Goal: Task Accomplishment & Management: Manage account settings

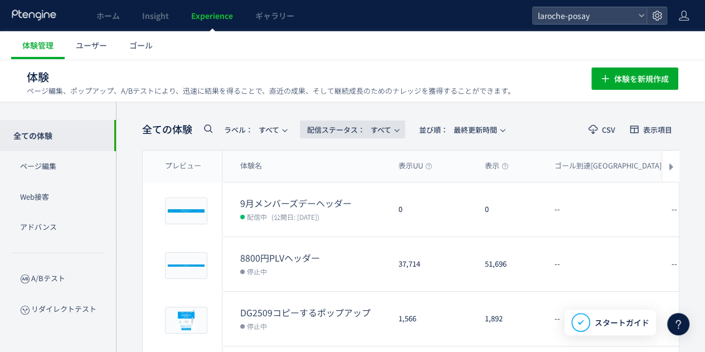
click at [400, 127] on icon "button" at bounding box center [396, 130] width 7 height 7
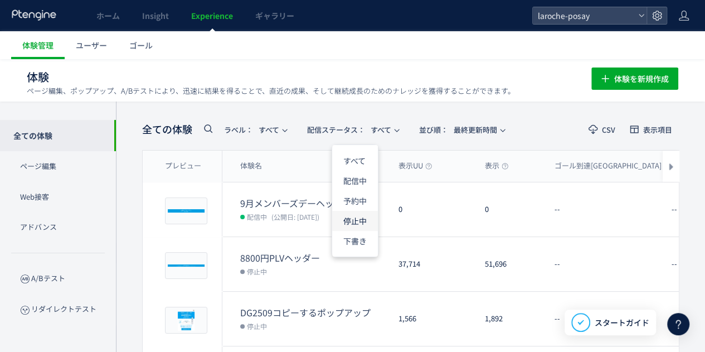
click at [361, 218] on li "停止中" at bounding box center [355, 221] width 46 height 20
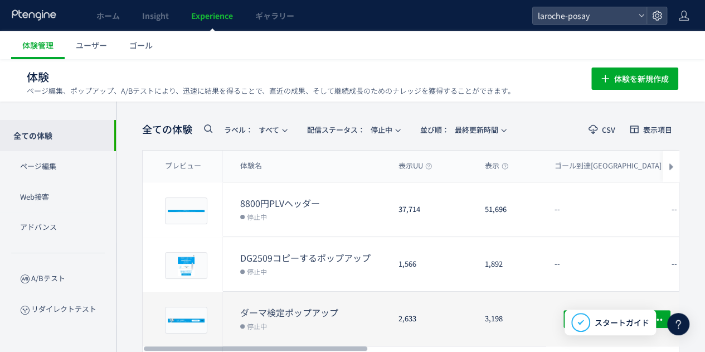
click at [527, 323] on div "3,198" at bounding box center [511, 318] width 70 height 54
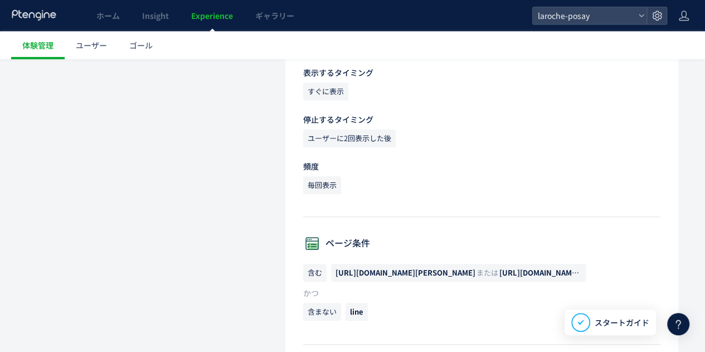
scroll to position [390, 0]
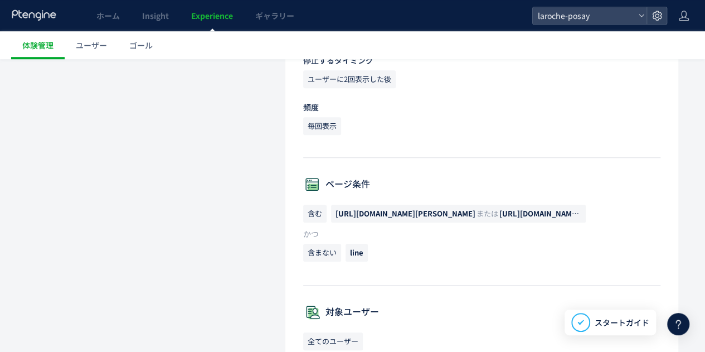
click at [413, 218] on span "[URL][DOMAIN_NAME][PERSON_NAME] または [URL][DOMAIN_NAME][PERSON_NAME]" at bounding box center [458, 213] width 255 height 18
click at [401, 213] on span "[URL][DOMAIN_NAME][PERSON_NAME]" at bounding box center [405, 213] width 140 height 11
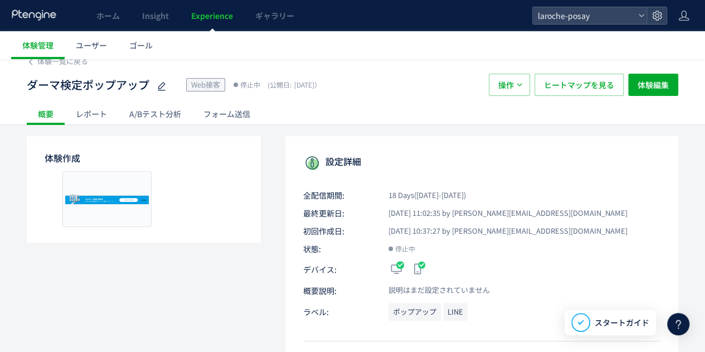
scroll to position [0, 0]
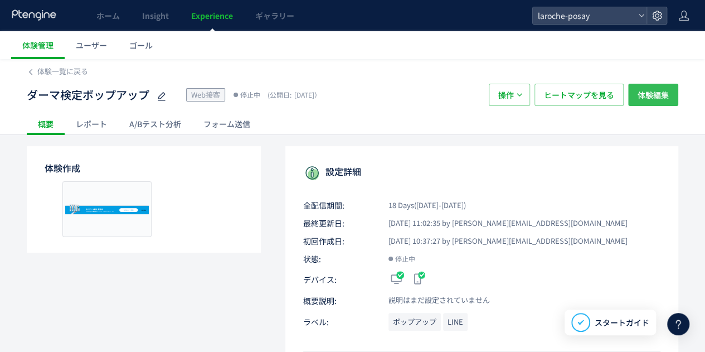
click at [654, 101] on span "体験編集" at bounding box center [652, 95] width 31 height 22
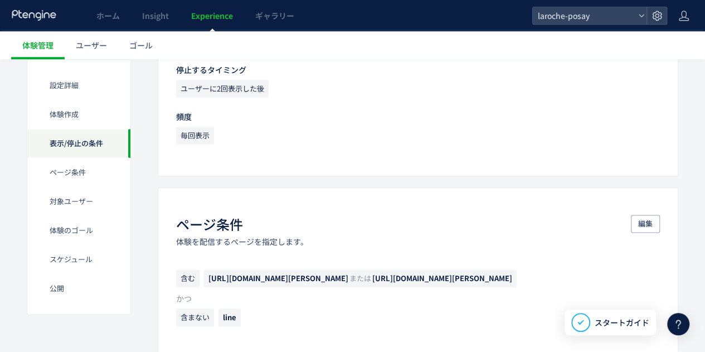
scroll to position [613, 0]
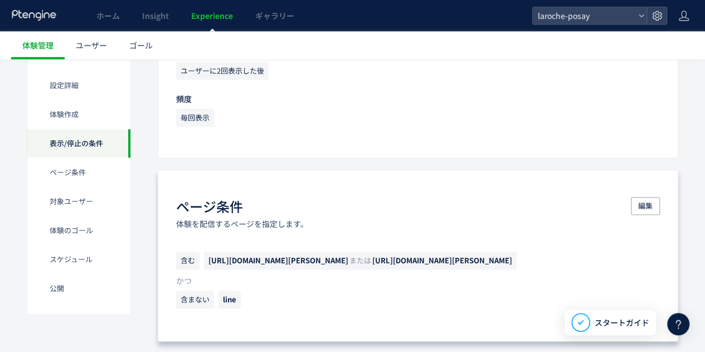
click at [452, 258] on span "[URL][DOMAIN_NAME][PERSON_NAME]" at bounding box center [442, 260] width 140 height 11
click at [640, 207] on span "編集" at bounding box center [645, 206] width 14 height 18
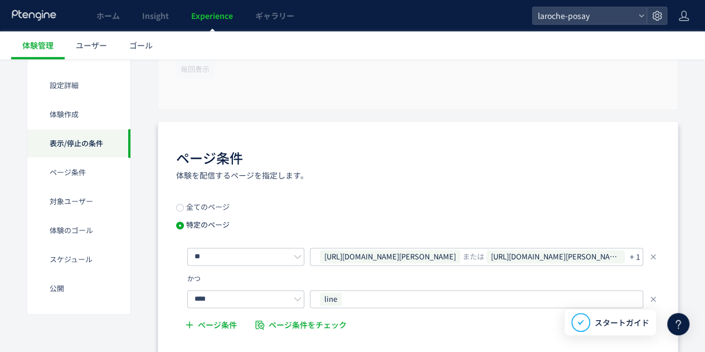
scroll to position [724, 0]
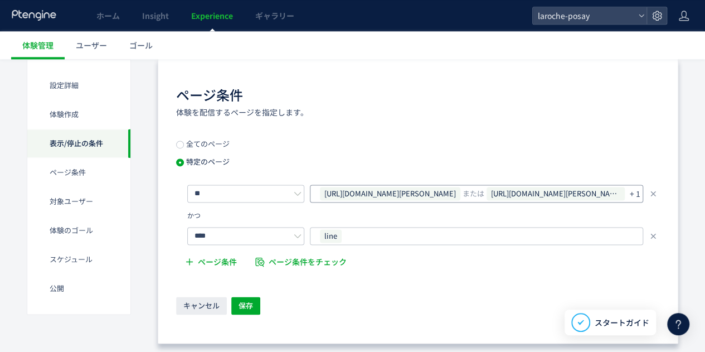
click at [639, 194] on p "+ 1" at bounding box center [635, 194] width 11 height 16
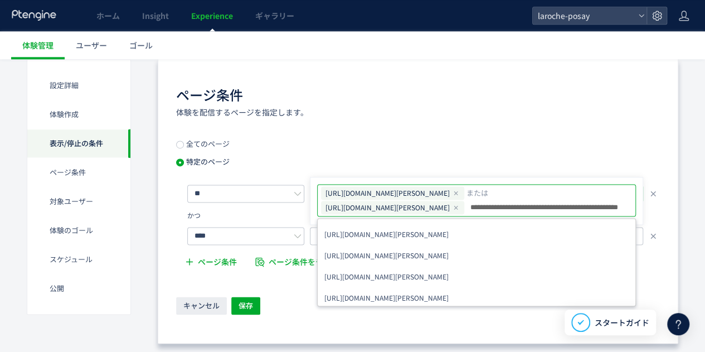
scroll to position [0, 49]
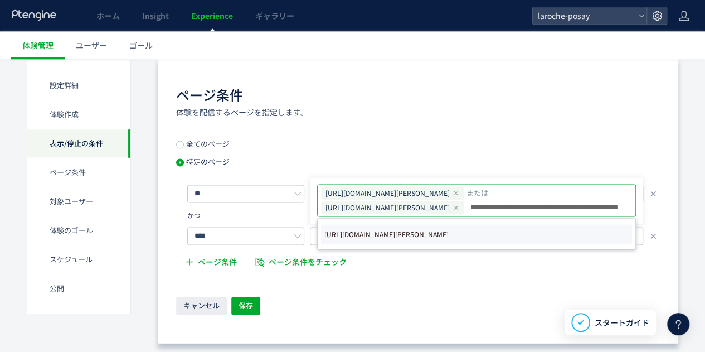
type input "**********"
click at [558, 230] on li "[URL][DOMAIN_NAME][PERSON_NAME]" at bounding box center [476, 234] width 311 height 20
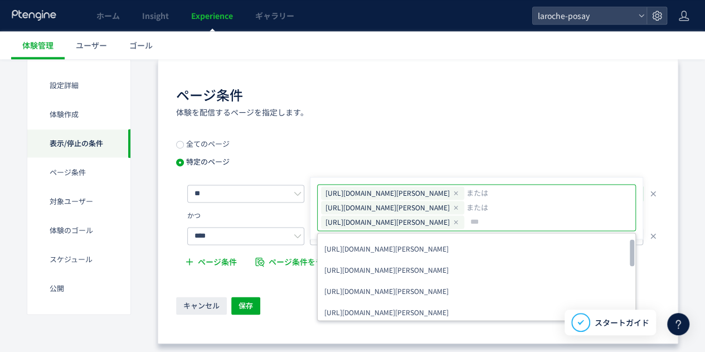
scroll to position [0, 0]
click at [505, 144] on div "全てのページ 特定のページ ** [URL][DOMAIN_NAME][PERSON_NAME] または [URL][DOMAIN_NAME][PERSON_…" at bounding box center [418, 207] width 484 height 134
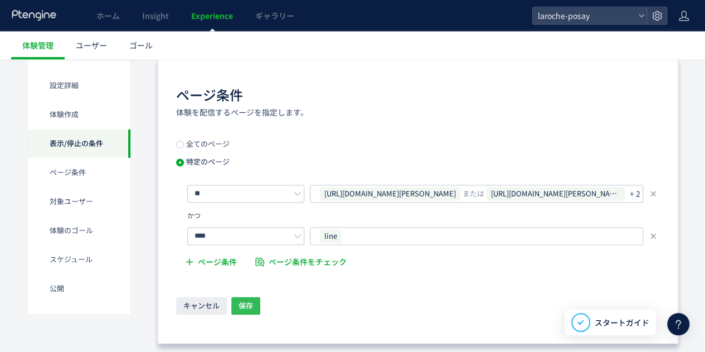
click at [242, 306] on span "保存" at bounding box center [245, 305] width 14 height 18
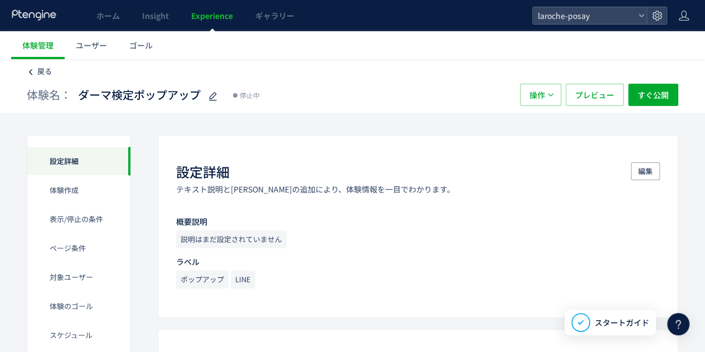
click at [43, 71] on span "戻る" at bounding box center [44, 71] width 14 height 11
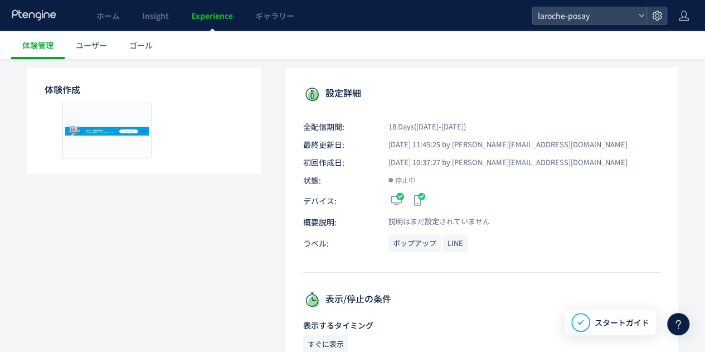
scroll to position [56, 0]
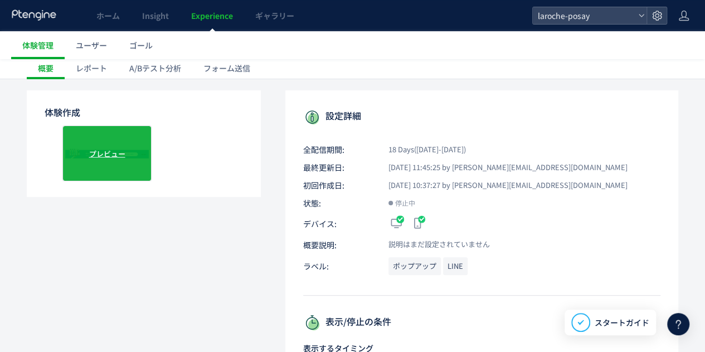
click at [131, 162] on div "プレビュー" at bounding box center [106, 153] width 89 height 56
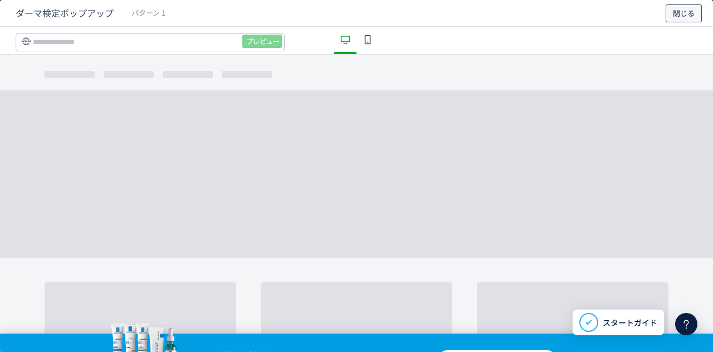
click at [681, 12] on span "閉じる" at bounding box center [684, 13] width 22 height 18
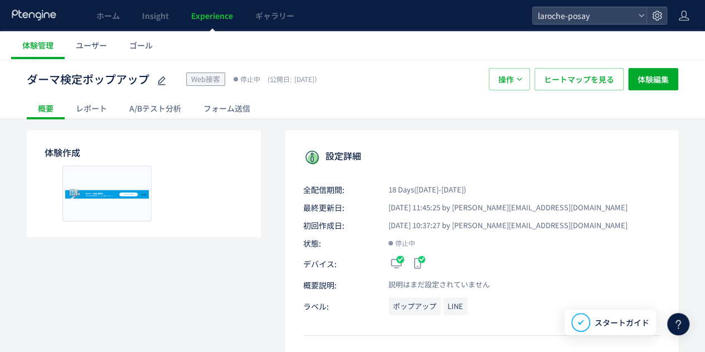
scroll to position [0, 0]
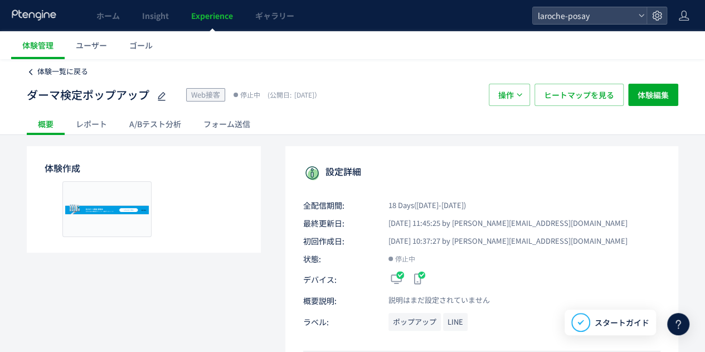
click at [38, 71] on span "体験一覧に戻る" at bounding box center [62, 71] width 51 height 11
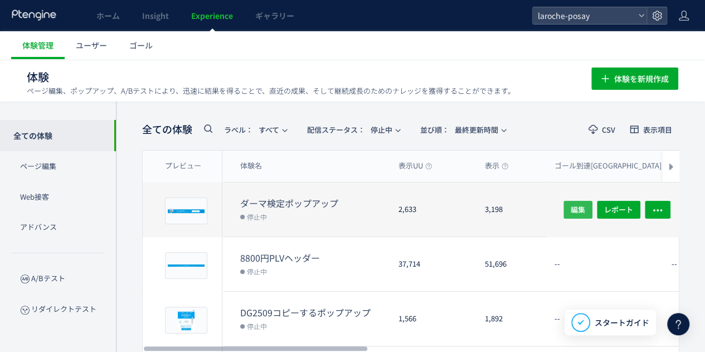
click at [573, 210] on span "編集" at bounding box center [578, 209] width 14 height 18
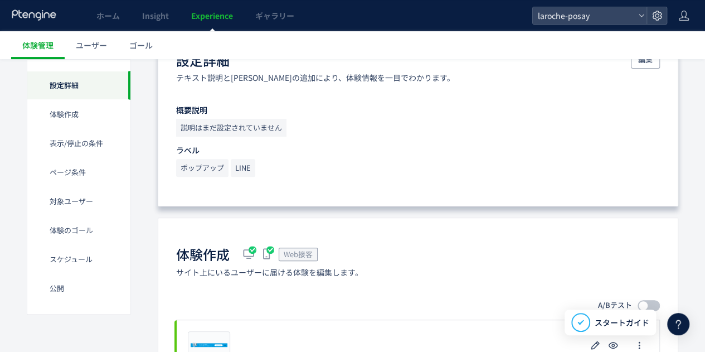
scroll to position [167, 0]
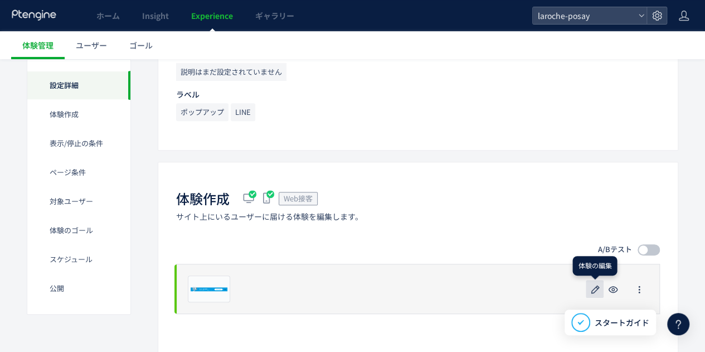
click at [590, 288] on icon "button" at bounding box center [594, 288] width 13 height 13
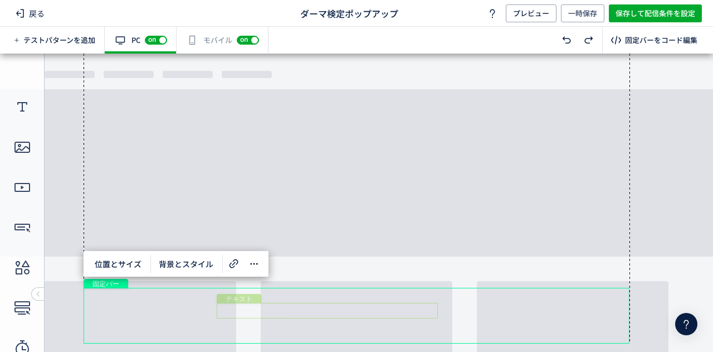
click at [322, 308] on div "テキスト" at bounding box center [327, 311] width 221 height 16
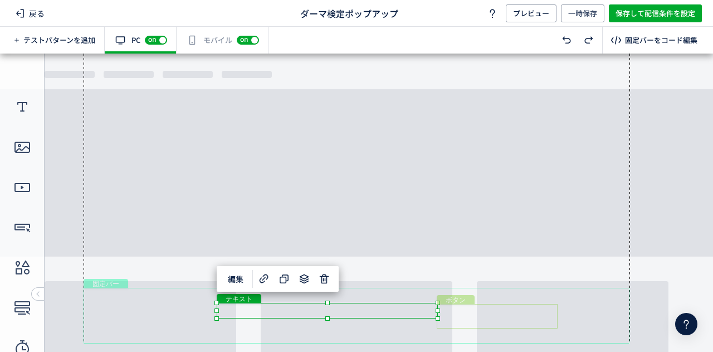
click at [494, 316] on div "ボタン" at bounding box center [497, 316] width 121 height 25
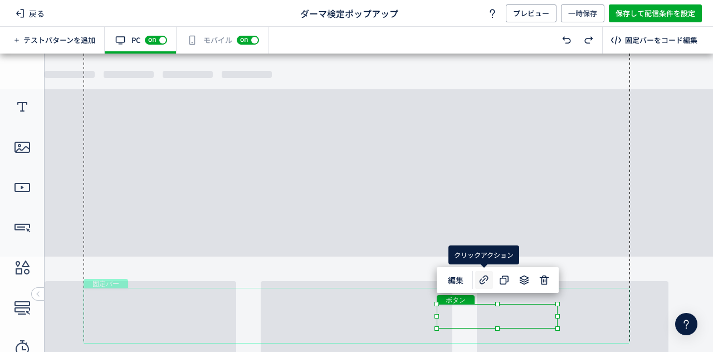
click at [480, 280] on use at bounding box center [484, 279] width 9 height 9
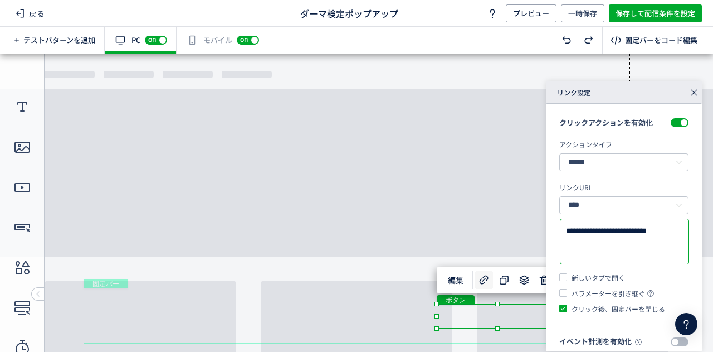
drag, startPoint x: 605, startPoint y: 299, endPoint x: 546, endPoint y: 275, distance: 63.7
paste textarea
type textarea "**********"
drag, startPoint x: 693, startPoint y: 95, endPoint x: 693, endPoint y: 42, distance: 52.9
click at [693, 95] on icon at bounding box center [694, 93] width 16 height 16
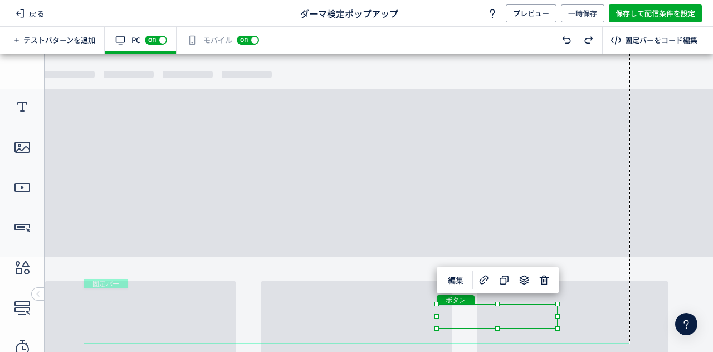
click at [218, 43] on div "有効な編集箇所が確認されません モバイル off on" at bounding box center [223, 40] width 92 height 27
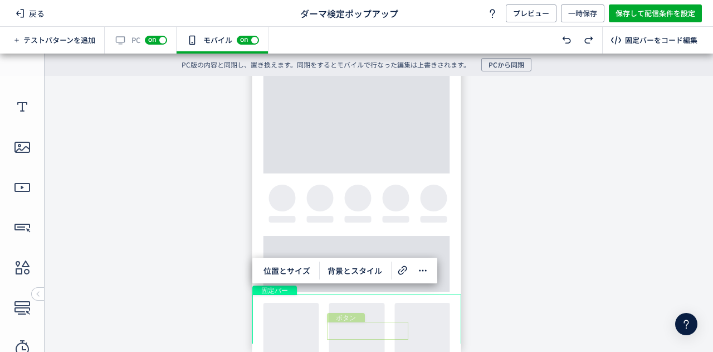
click at [378, 328] on div "ボタン" at bounding box center [367, 330] width 81 height 18
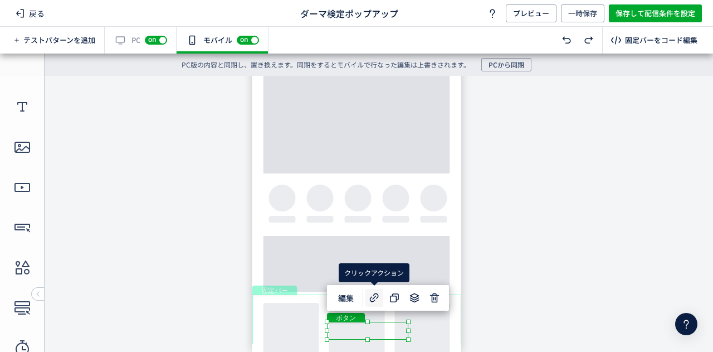
click at [372, 298] on icon at bounding box center [374, 297] width 13 height 13
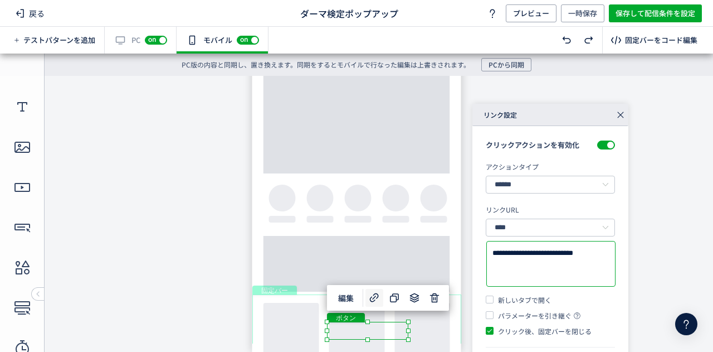
drag, startPoint x: 533, startPoint y: 272, endPoint x: 475, endPoint y: 237, distance: 67.0
click at [475, 237] on div "**********" at bounding box center [550, 254] width 156 height 257
paste textarea
type textarea "**********"
click at [660, 188] on body "undefined ポップアップ undefined 固定バー テキスト 画像 ボタン テキスト ボタン" at bounding box center [356, 209] width 713 height 267
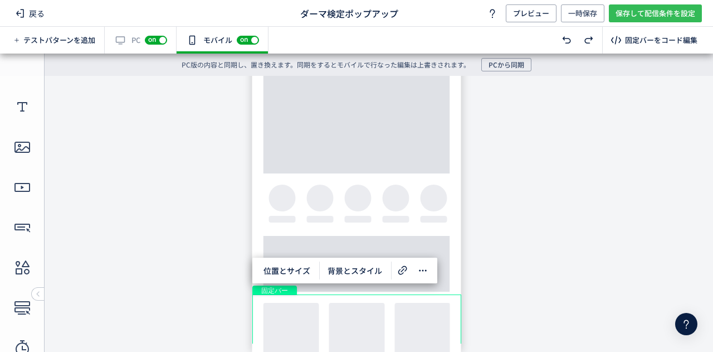
click at [666, 13] on span "保存して配信条件を設定" at bounding box center [656, 13] width 80 height 18
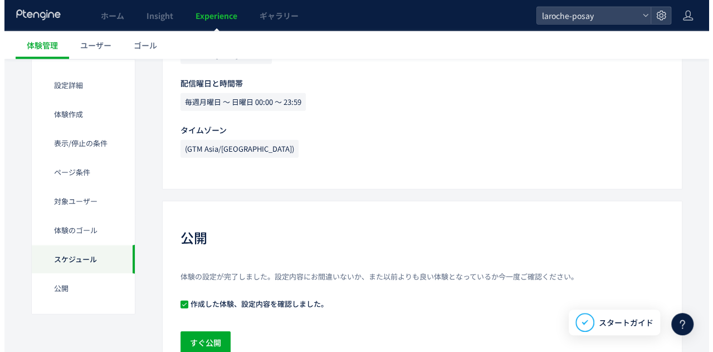
scroll to position [1443, 0]
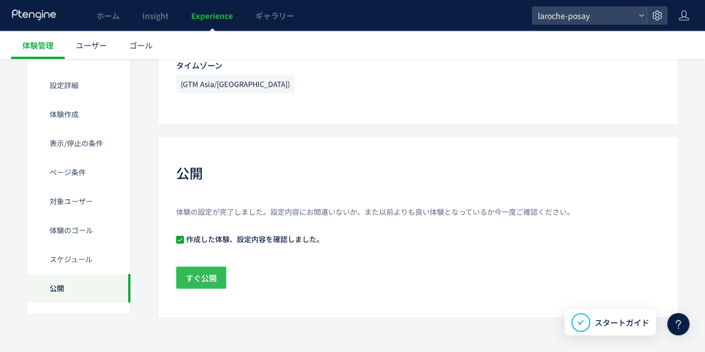
click at [206, 284] on span "すぐ公開" at bounding box center [201, 277] width 31 height 22
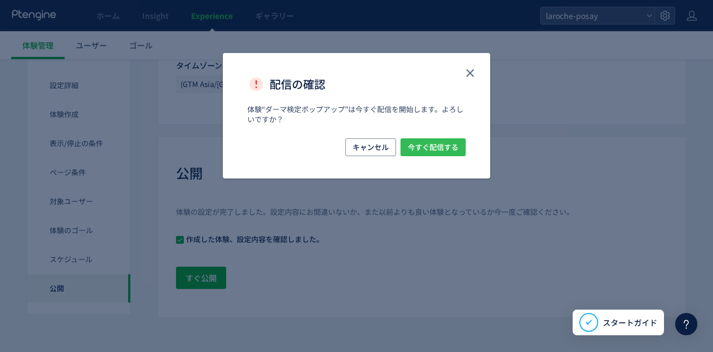
click at [439, 151] on span "今すぐ配信する" at bounding box center [433, 147] width 51 height 18
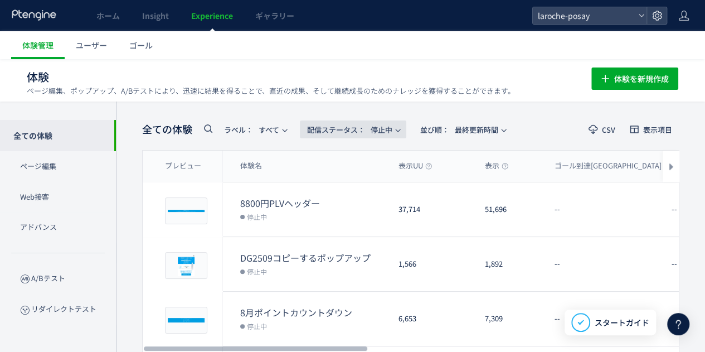
click at [401, 128] on icon "button" at bounding box center [397, 130] width 7 height 7
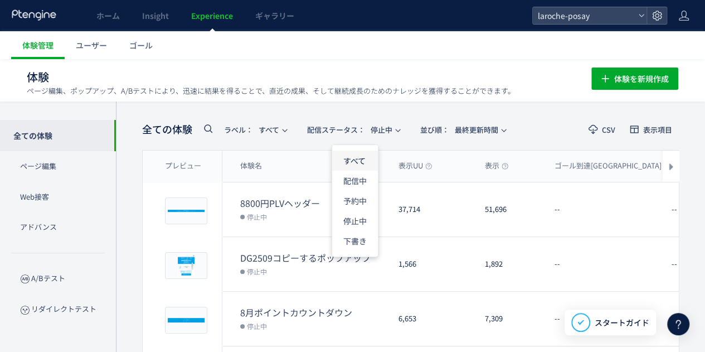
click at [364, 155] on li "すべて" at bounding box center [355, 160] width 46 height 20
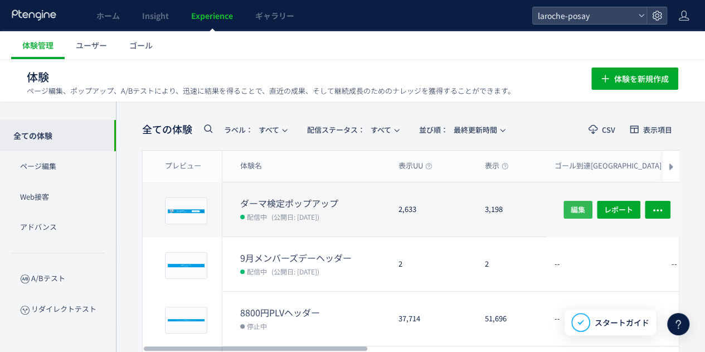
click at [574, 210] on span "編集" at bounding box center [578, 209] width 14 height 18
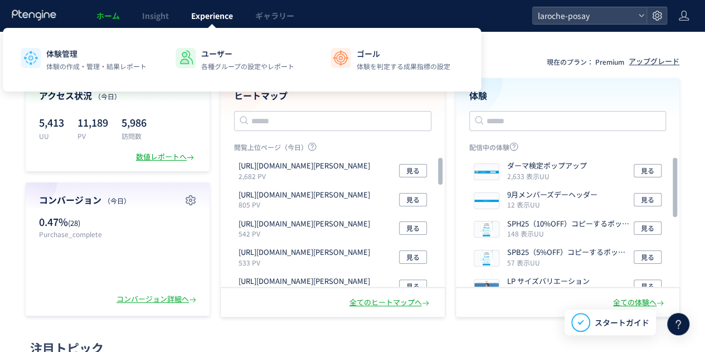
click at [223, 13] on span "Experience" at bounding box center [212, 15] width 42 height 11
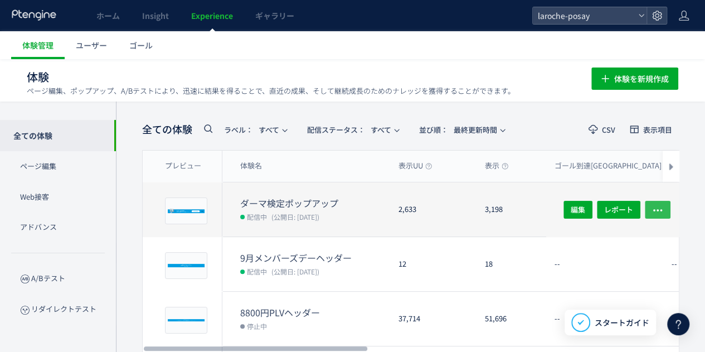
click at [655, 209] on icon "button" at bounding box center [657, 209] width 11 height 11
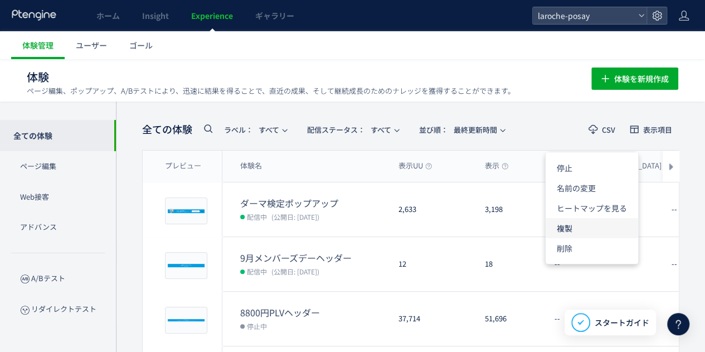
click at [620, 229] on li "複製" at bounding box center [591, 228] width 92 height 20
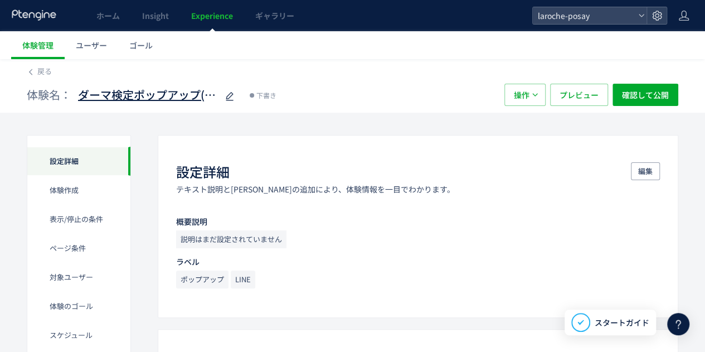
click at [147, 96] on span "ダーマ検定ポップアップ(copy)" at bounding box center [147, 95] width 139 height 16
click at [203, 95] on input "**********" at bounding box center [147, 95] width 139 height 22
click at [81, 92] on input "**********" at bounding box center [147, 95] width 139 height 22
type input "**********"
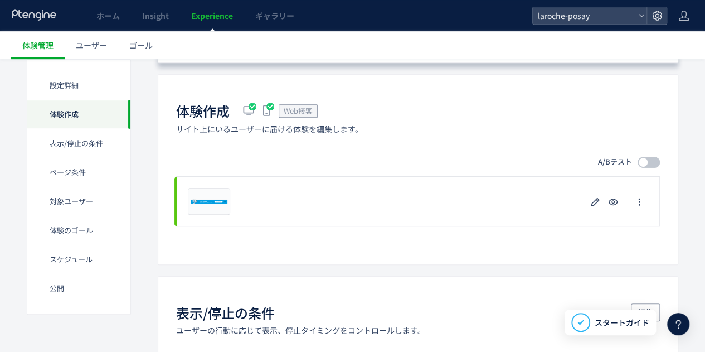
scroll to position [279, 0]
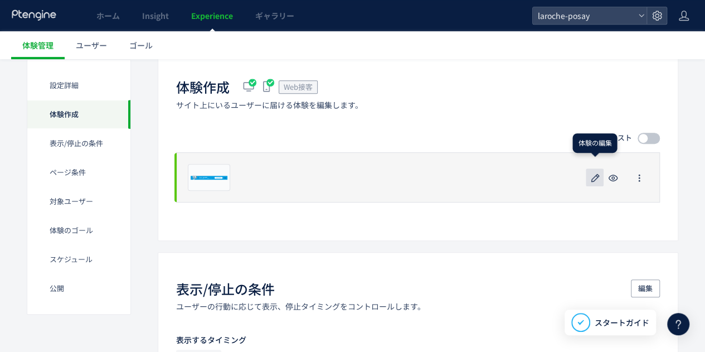
click at [589, 177] on icon "button" at bounding box center [594, 177] width 13 height 13
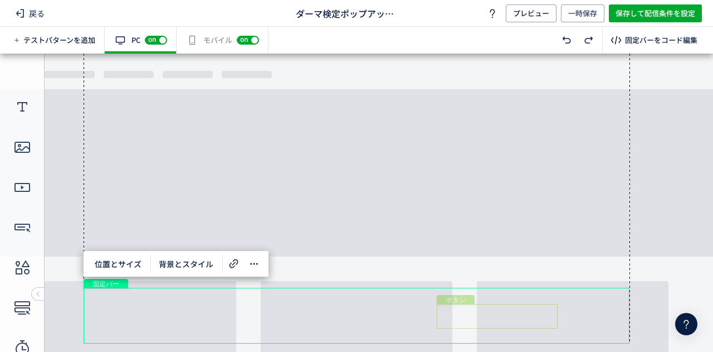
click at [499, 317] on div "ボタン" at bounding box center [497, 316] width 121 height 25
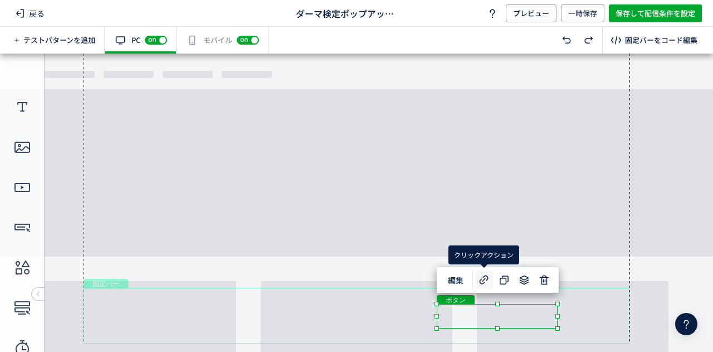
click at [481, 275] on icon at bounding box center [483, 279] width 13 height 13
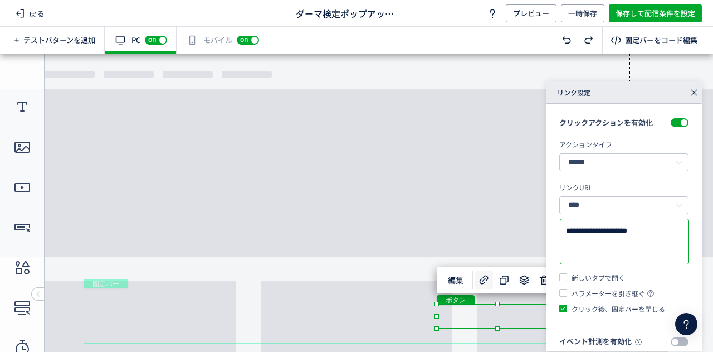
drag, startPoint x: 649, startPoint y: 289, endPoint x: 506, endPoint y: 232, distance: 153.3
paste textarea
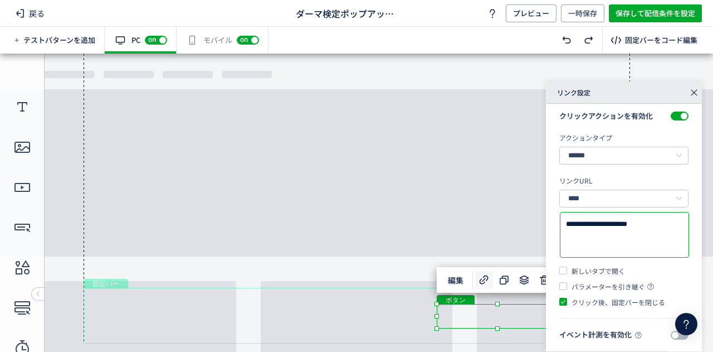
scroll to position [8, 0]
type textarea "**********"
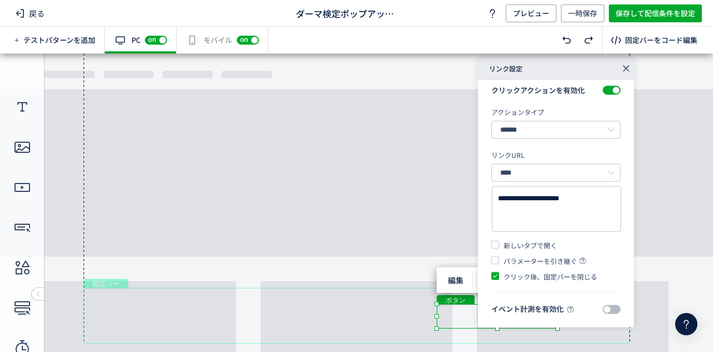
drag, startPoint x: 634, startPoint y: 98, endPoint x: 567, endPoint y: 75, distance: 70.7
click at [567, 75] on div "リンク設定" at bounding box center [556, 68] width 156 height 22
click at [674, 171] on body "undefined ポップアップ undefined 固定バー テキスト 画像 ボタン テキスト ボタン" at bounding box center [356, 198] width 713 height 290
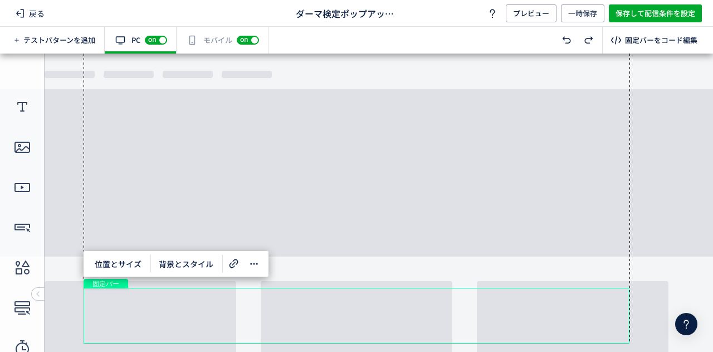
click at [215, 38] on div "有効な編集箇所が確認されません モバイル off on" at bounding box center [223, 40] width 92 height 27
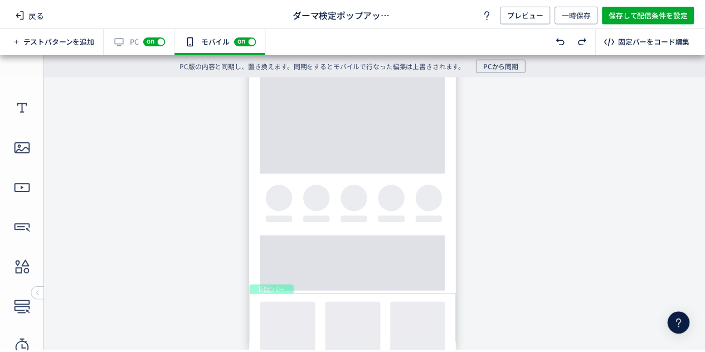
scroll to position [0, 0]
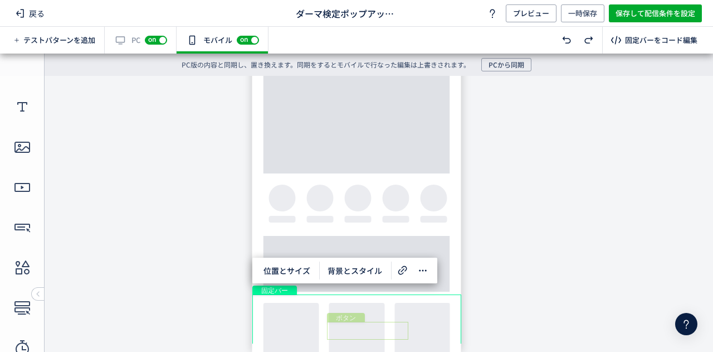
click at [373, 327] on div "ボタン" at bounding box center [367, 330] width 81 height 18
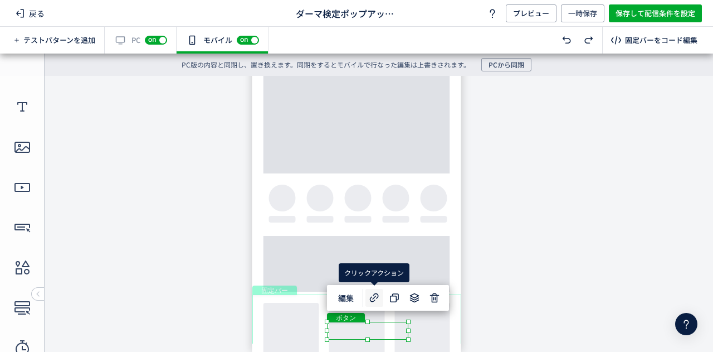
click at [375, 299] on icon at bounding box center [374, 297] width 13 height 13
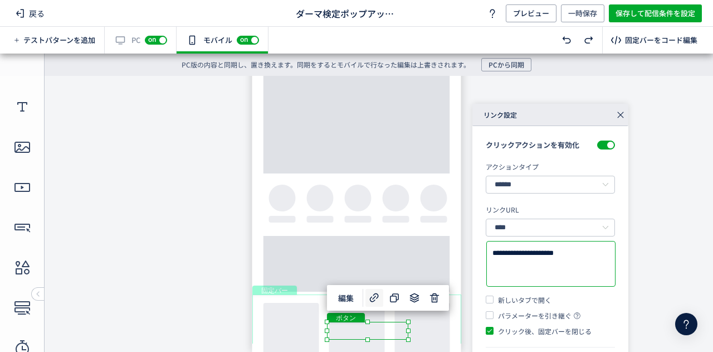
drag, startPoint x: 578, startPoint y: 327, endPoint x: 411, endPoint y: 247, distance: 185.4
paste textarea
type textarea "**********"
click at [661, 138] on body "undefined ポップアップ undefined 固定バー テキスト 画像 ボタン テキスト ボタン" at bounding box center [356, 209] width 713 height 267
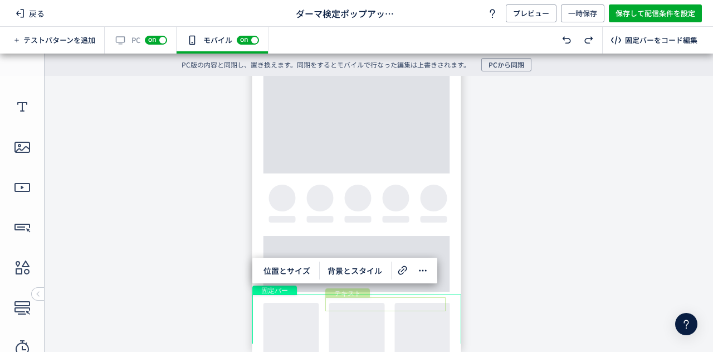
click at [344, 302] on div "テキスト" at bounding box center [385, 304] width 120 height 14
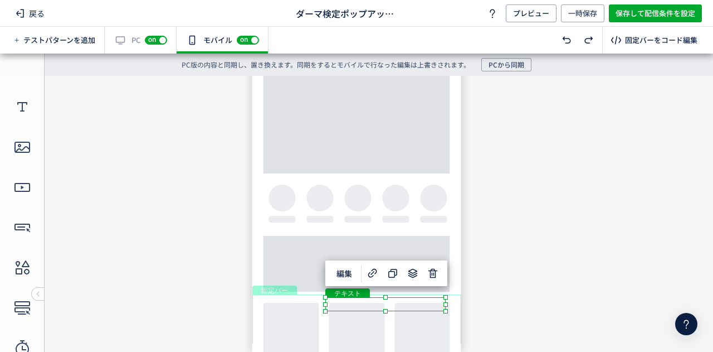
click at [539, 306] on body "undefined ポップアップ undefined 固定バー テキスト 画像 ボタン テキスト ボタン" at bounding box center [356, 209] width 713 height 267
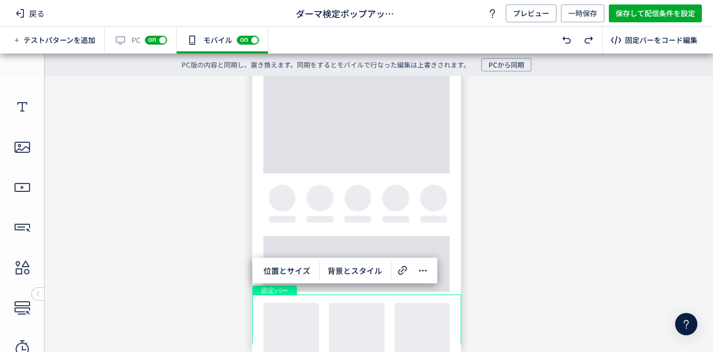
click at [175, 162] on body "undefined ポップアップ undefined 固定バー テキスト 画像 ボタン テキスト ボタン" at bounding box center [356, 209] width 713 height 267
click at [589, 14] on span "一時保存" at bounding box center [582, 13] width 29 height 18
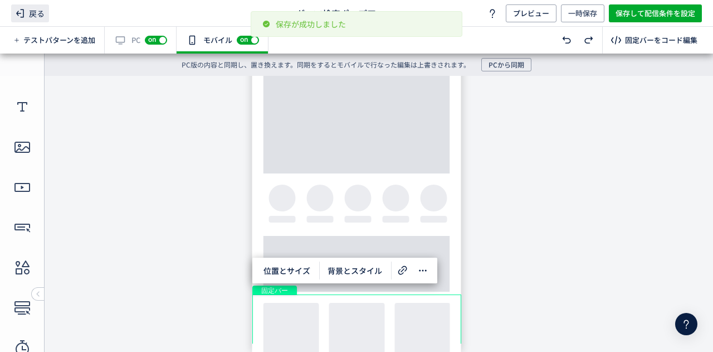
click at [45, 14] on span "戻る" at bounding box center [30, 13] width 38 height 18
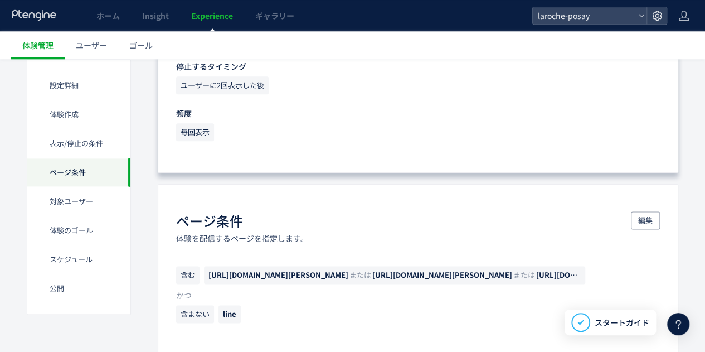
scroll to position [724, 0]
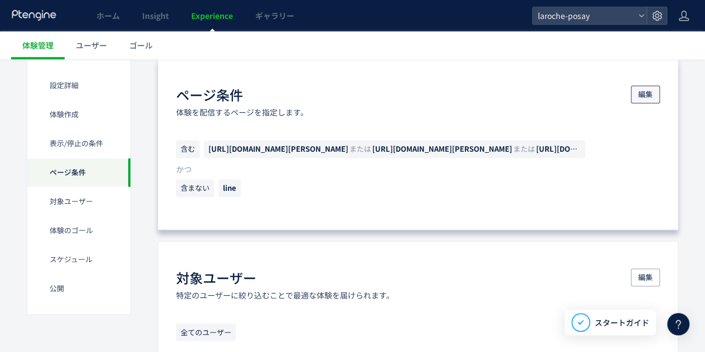
click at [640, 92] on span "編集" at bounding box center [645, 94] width 14 height 18
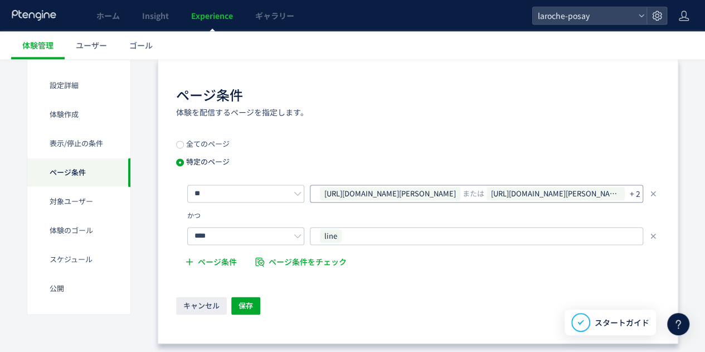
click at [606, 196] on span "[URL][DOMAIN_NAME][PERSON_NAME]" at bounding box center [555, 193] width 138 height 13
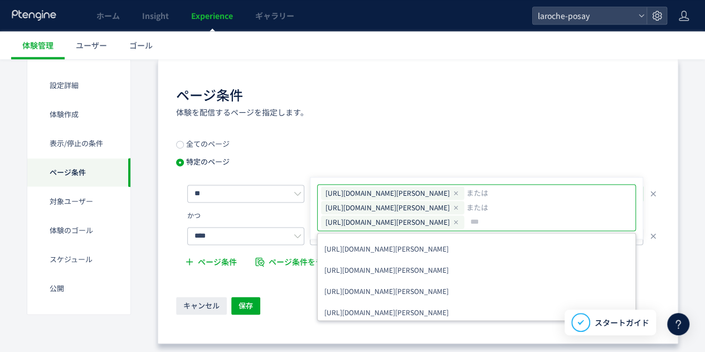
click at [459, 219] on icon at bounding box center [455, 221] width 7 height 7
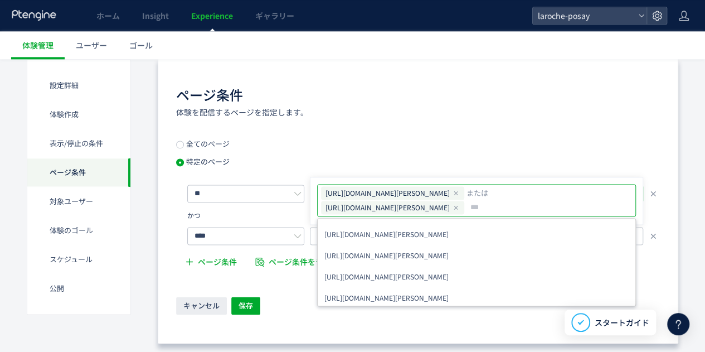
click at [459, 206] on icon at bounding box center [455, 207] width 7 height 7
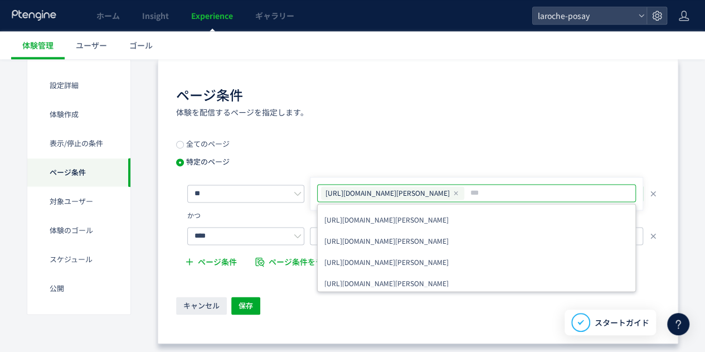
click at [459, 193] on icon at bounding box center [455, 192] width 7 height 7
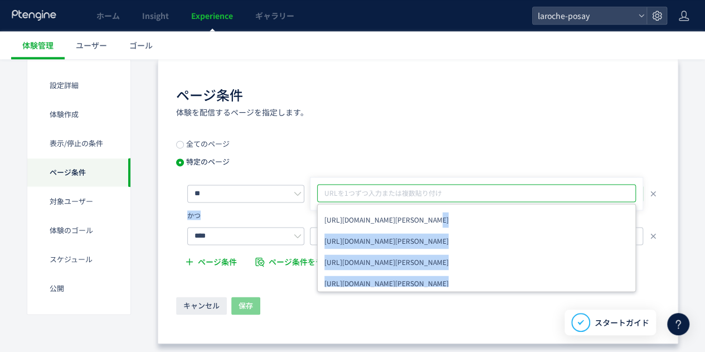
drag, startPoint x: 446, startPoint y: 212, endPoint x: 315, endPoint y: 218, distance: 131.7
click at [315, 218] on div "** URLを1つずつ入力または複数貼り付け URLを1つずつ入力または複数貼り付け https://www.laroche-posay.jp/ https:…" at bounding box center [418, 229] width 484 height 90
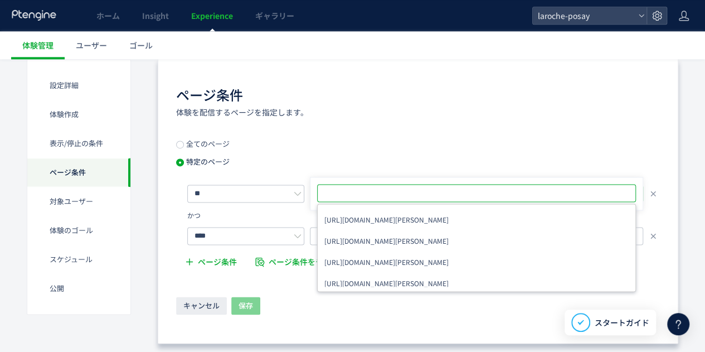
click at [390, 189] on input "text" at bounding box center [478, 192] width 310 height 13
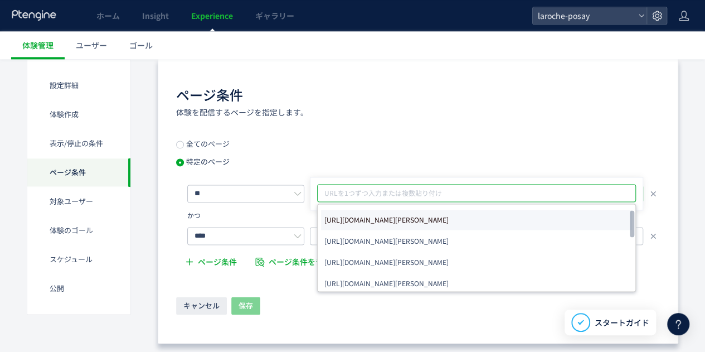
click at [397, 213] on span "[URL][DOMAIN_NAME][PERSON_NAME]" at bounding box center [386, 220] width 124 height 16
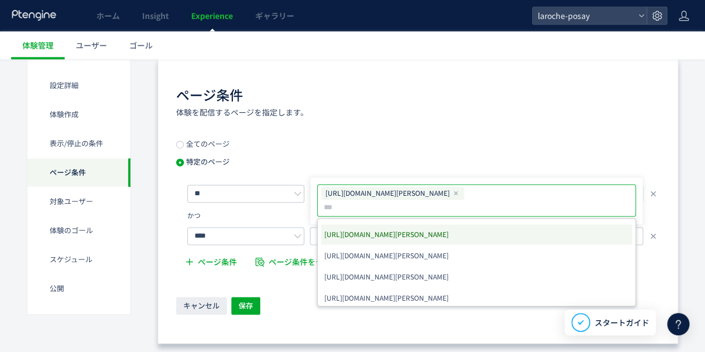
click at [432, 141] on div "全てのページ 特定のページ ** https://www.laroche-posay.jp/ https://www.laroche-posay.jp/ ht…" at bounding box center [418, 207] width 484 height 134
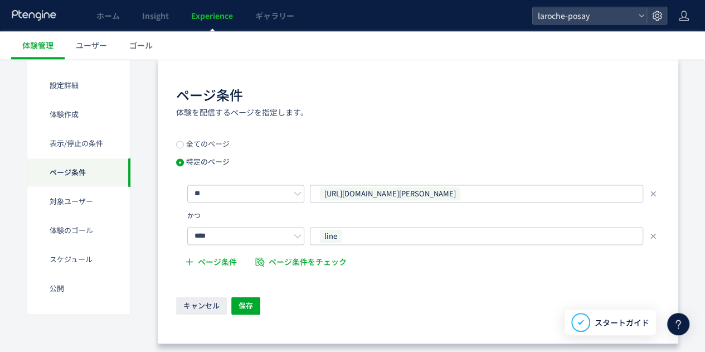
scroll to position [780, 0]
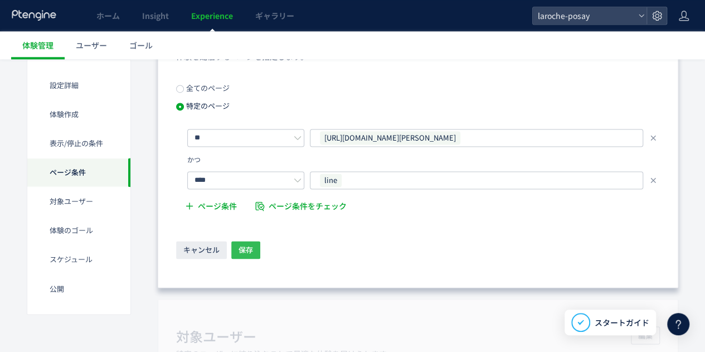
click at [250, 251] on span "保存" at bounding box center [245, 250] width 14 height 18
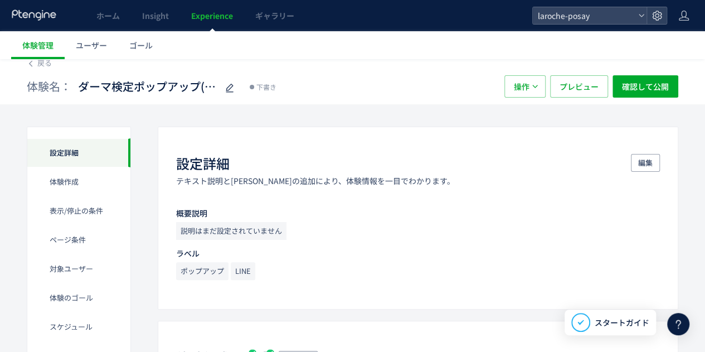
scroll to position [0, 0]
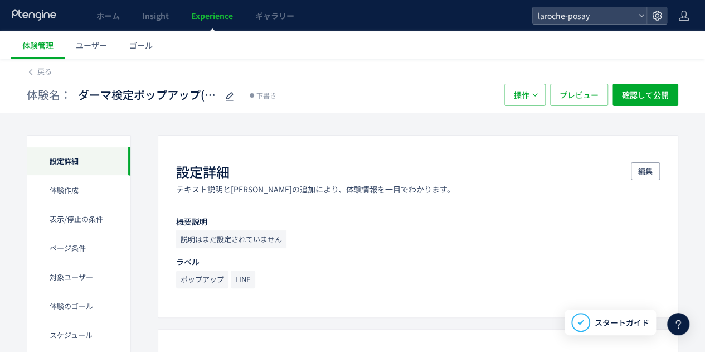
click at [426, 72] on div "戻る" at bounding box center [352, 68] width 651 height 18
click at [252, 79] on div "体験名： ダーマ検定ポップアップ(TOP) 下書き 操作 プレビュー 確認して公開" at bounding box center [352, 95] width 651 height 36
